Goal: Task Accomplishment & Management: Use online tool/utility

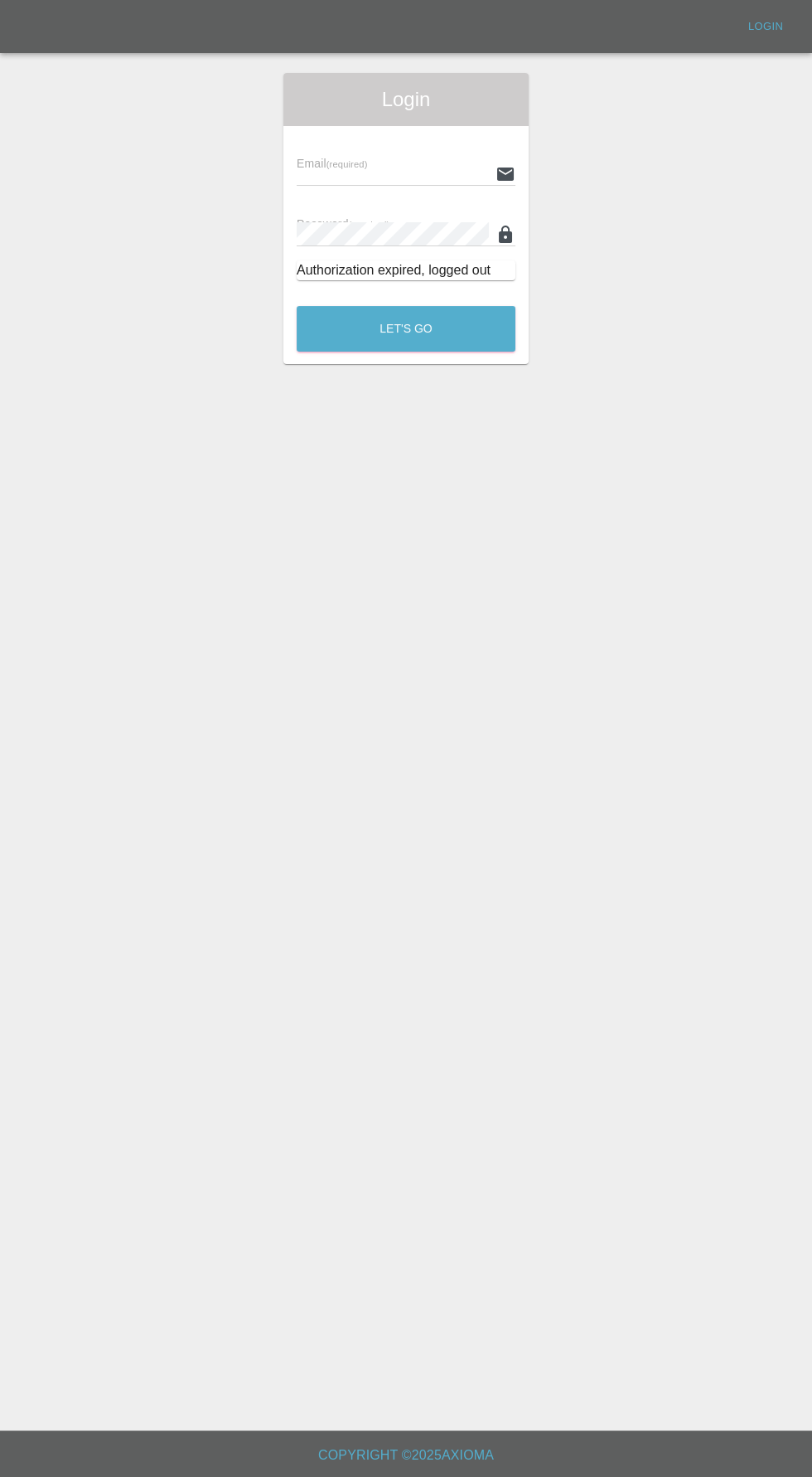
click at [351, 172] on input "text" at bounding box center [392, 173] width 193 height 24
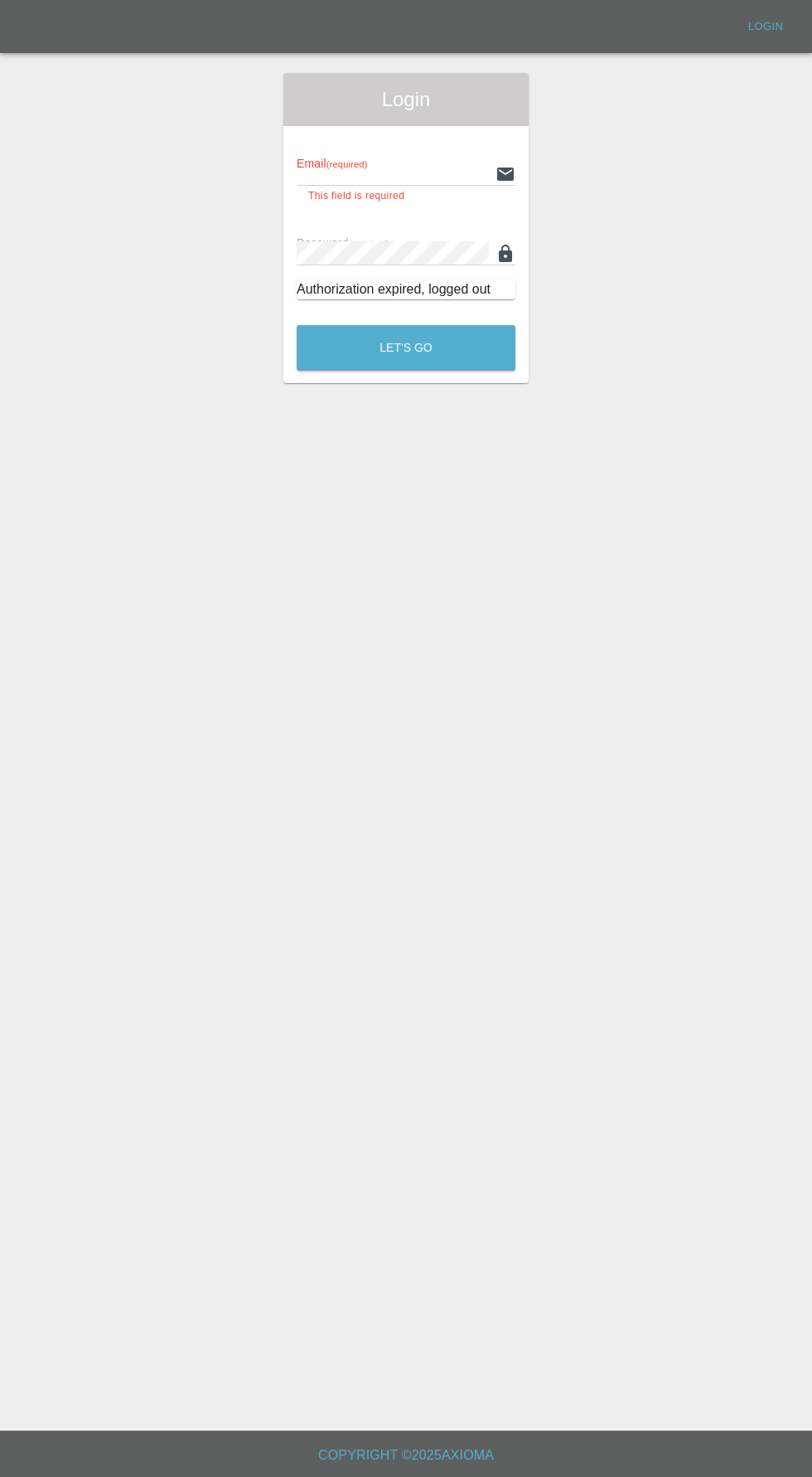
type input "[EMAIL_ADDRESS][DOMAIN_NAME]"
click at [296, 325] on button "Let's Go" at bounding box center [406, 348] width 219 height 46
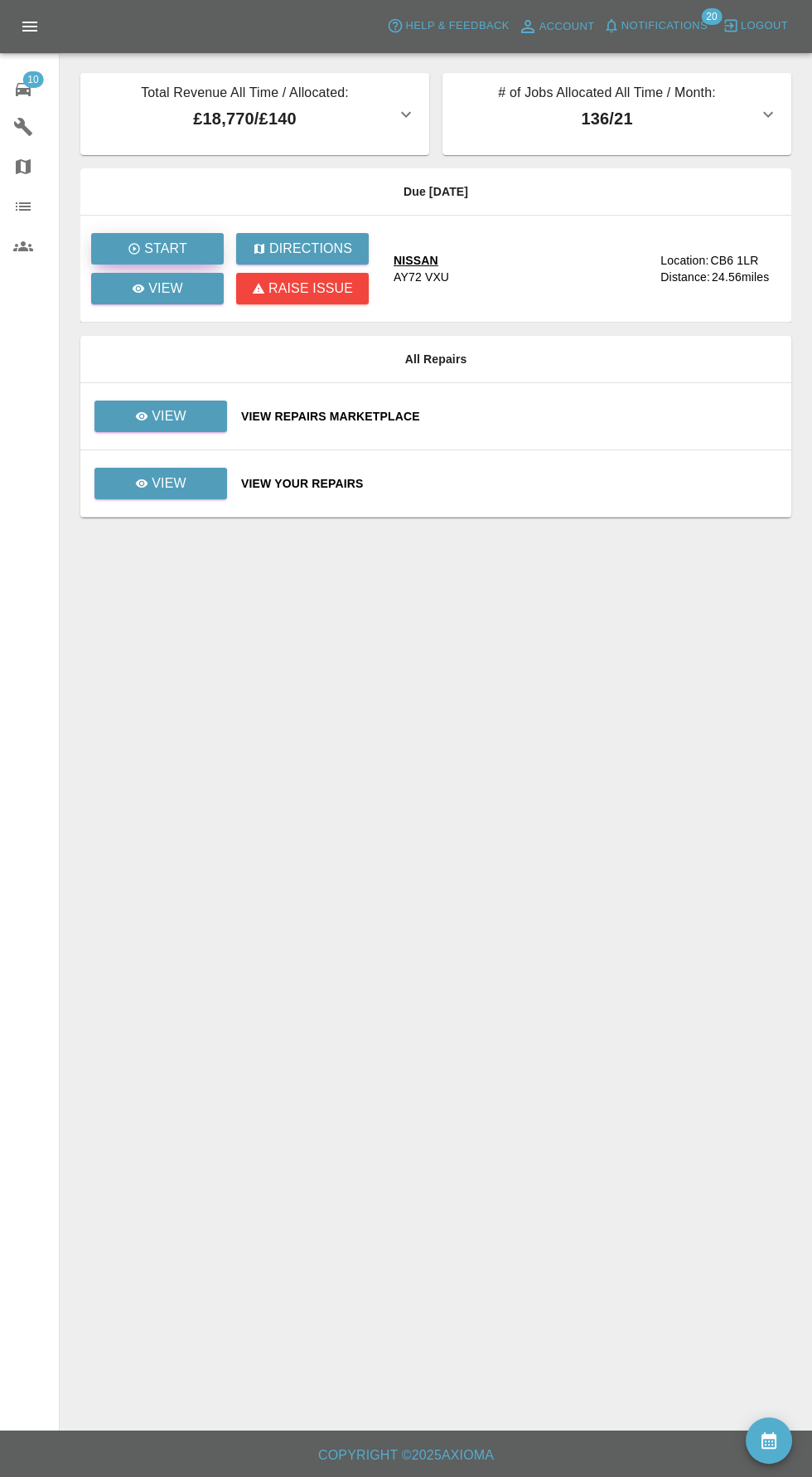
click at [156, 239] on p "Start" at bounding box center [165, 248] width 43 height 20
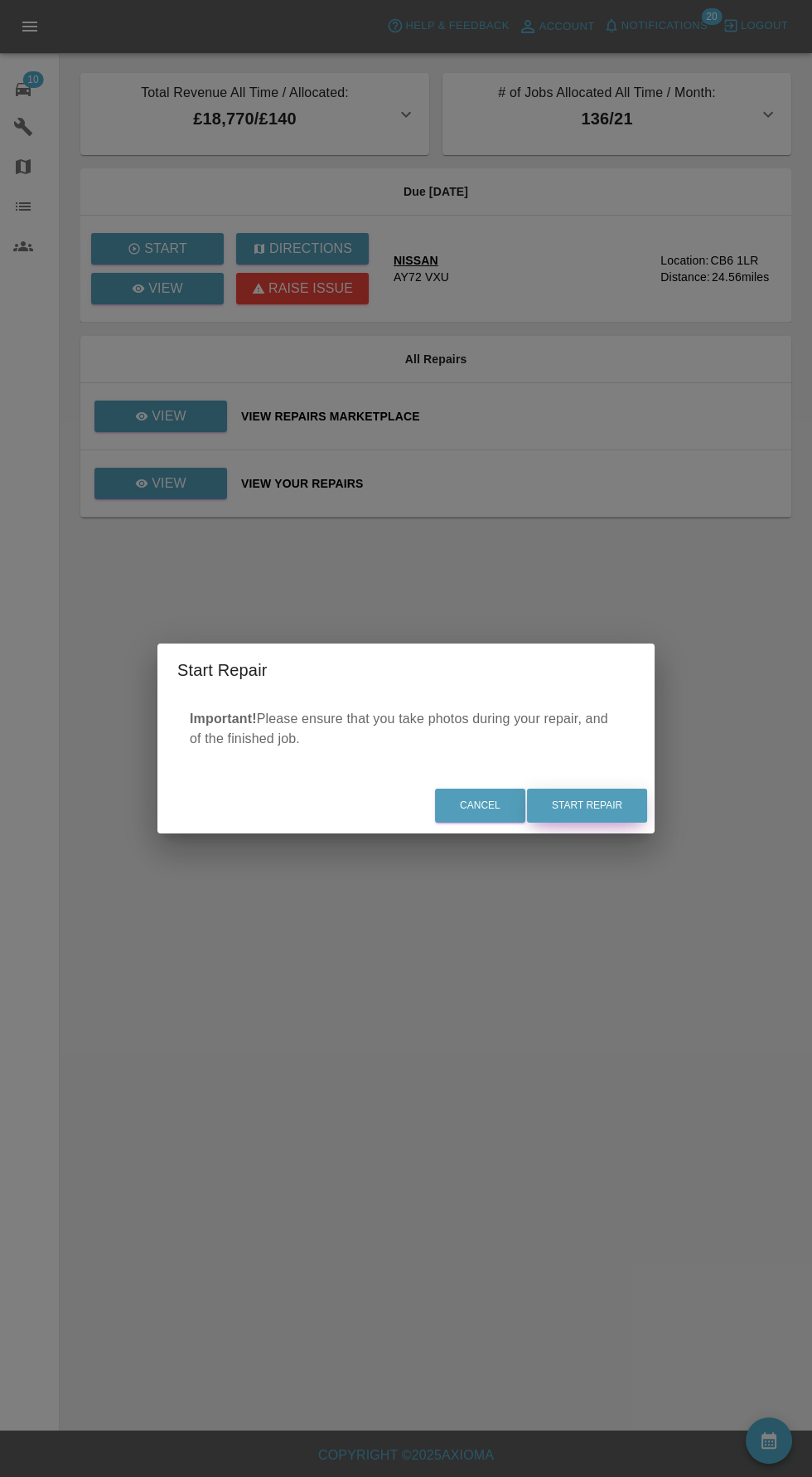
click at [611, 812] on button "Start Repair" at bounding box center [587, 805] width 121 height 34
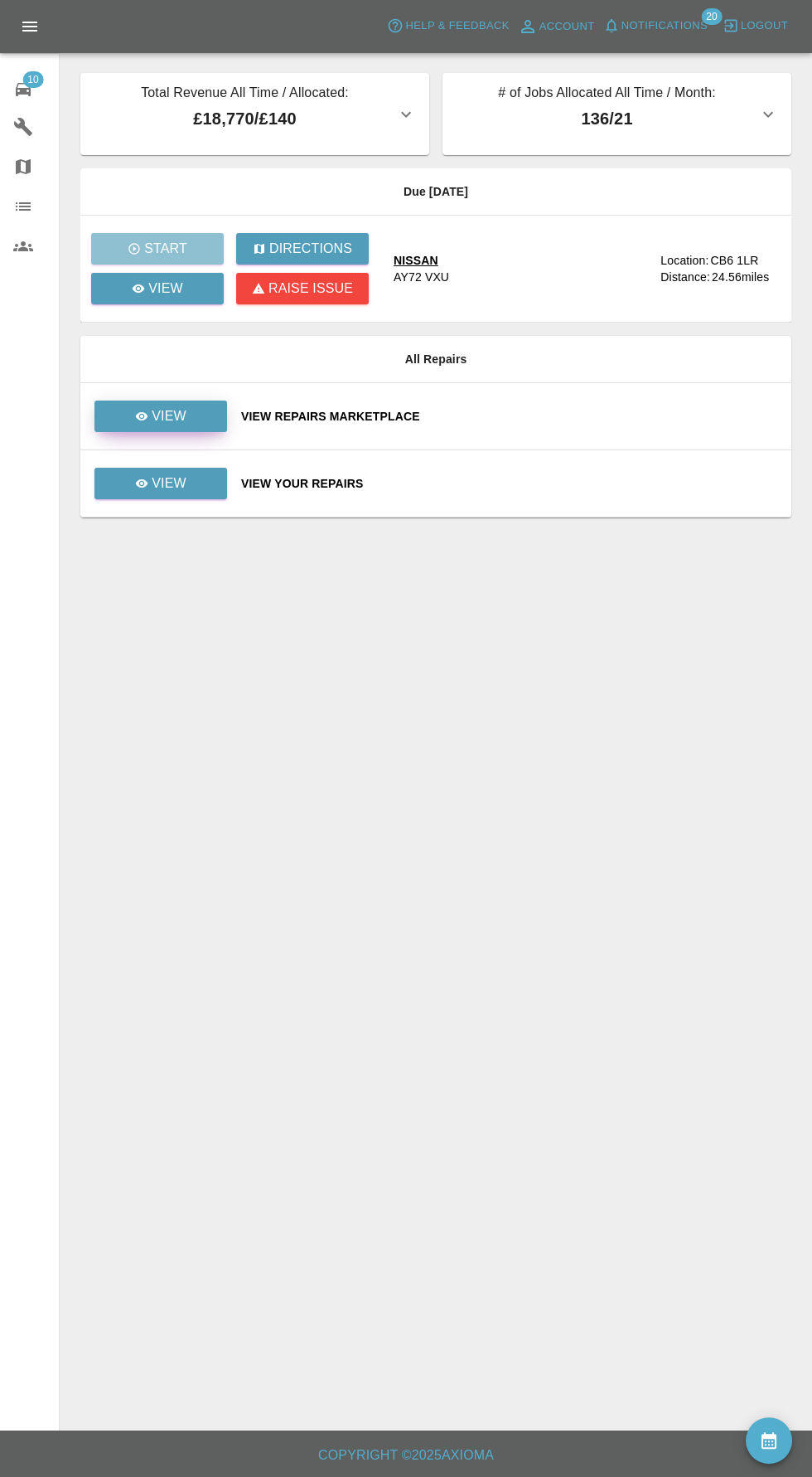
click at [179, 414] on p "View" at bounding box center [169, 416] width 35 height 20
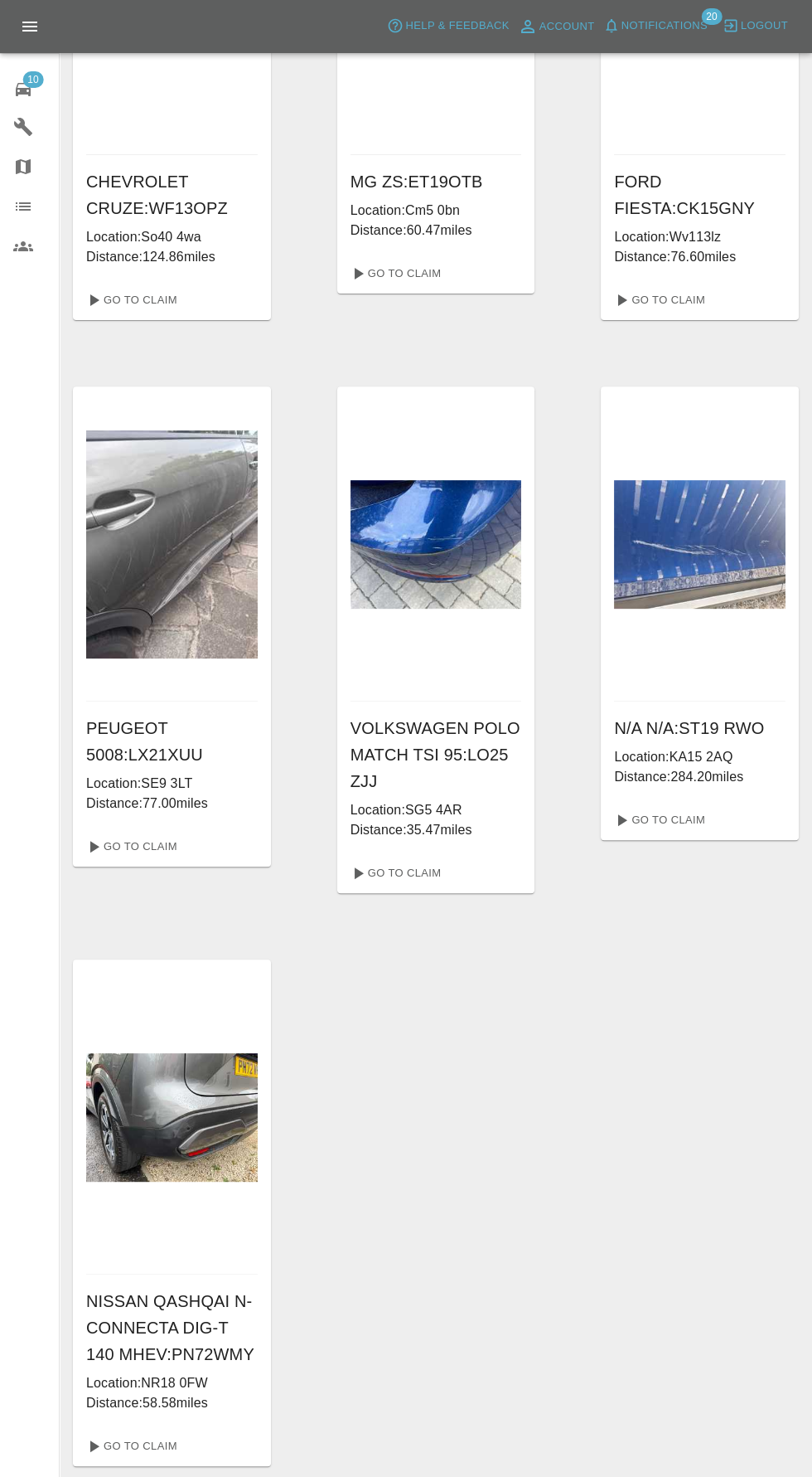
scroll to position [825, 0]
